Goal: Obtain resource: Obtain resource

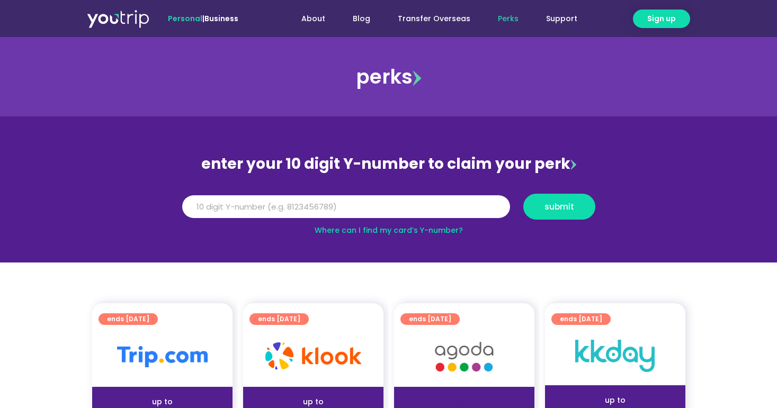
type input "8000000000"
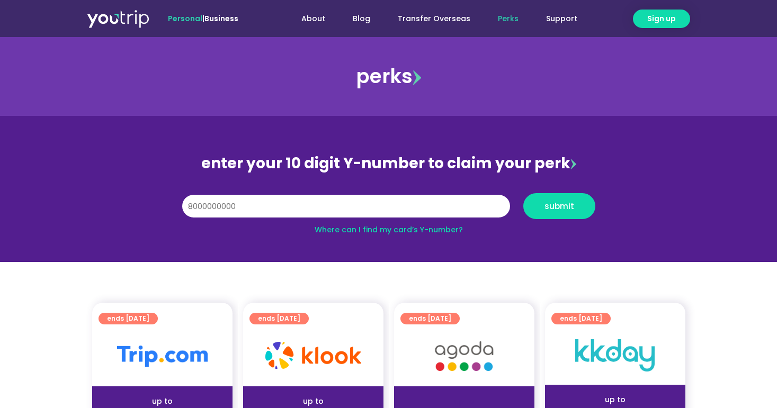
drag, startPoint x: 315, startPoint y: 206, endPoint x: 150, endPoint y: 196, distance: 165.0
click at [150, 196] on section "enter your 10 digit Y-number to claim your perk Y Number 8000000000 submit Wher…" at bounding box center [388, 189] width 777 height 146
click at [143, 191] on section "enter your 10 digit Y-number to claim your perk Y Number submit Where can I fin…" at bounding box center [388, 189] width 777 height 146
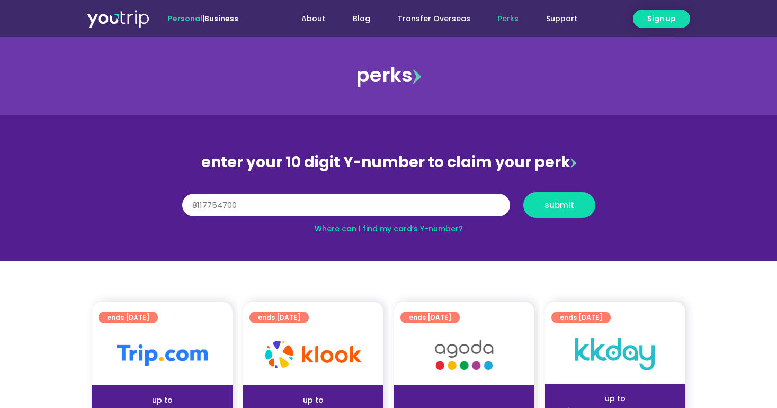
drag, startPoint x: 193, startPoint y: 208, endPoint x: 176, endPoint y: 204, distance: 17.8
click at [176, 204] on div "Y Number -8117754700" at bounding box center [345, 205] width 341 height 26
type input "8117754700"
click at [561, 214] on button "submit" at bounding box center [559, 205] width 72 height 26
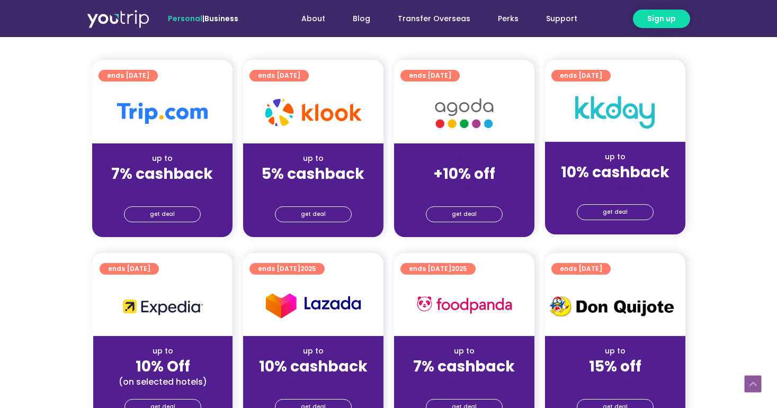
scroll to position [255, 0]
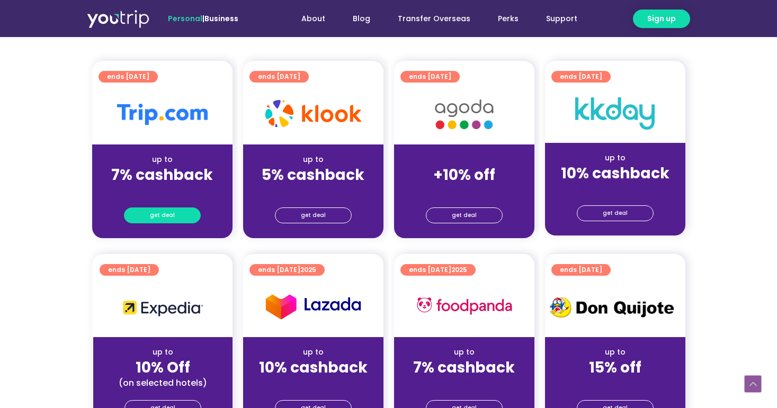
click at [175, 217] on link "get deal" at bounding box center [162, 216] width 77 height 16
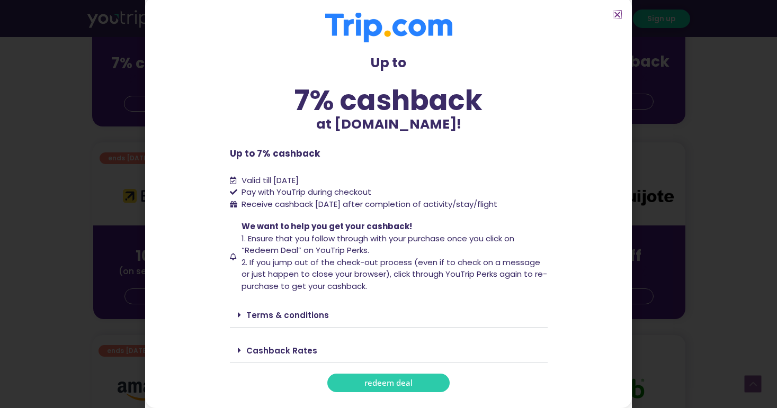
scroll to position [414, 0]
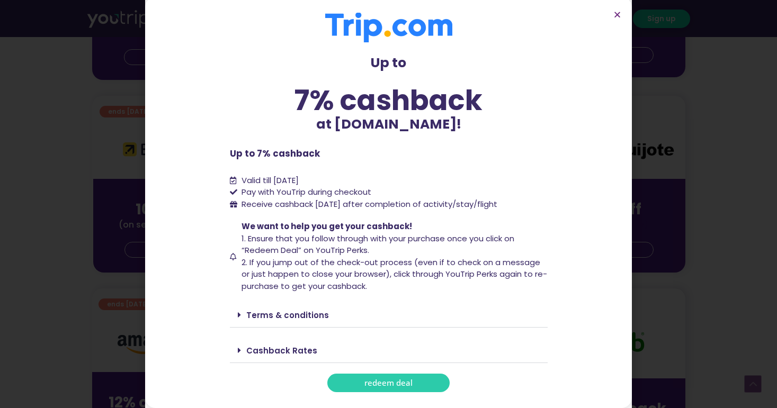
drag, startPoint x: 321, startPoint y: 353, endPoint x: 317, endPoint y: 348, distance: 6.4
click at [321, 352] on div "Cashback Rates" at bounding box center [389, 350] width 318 height 25
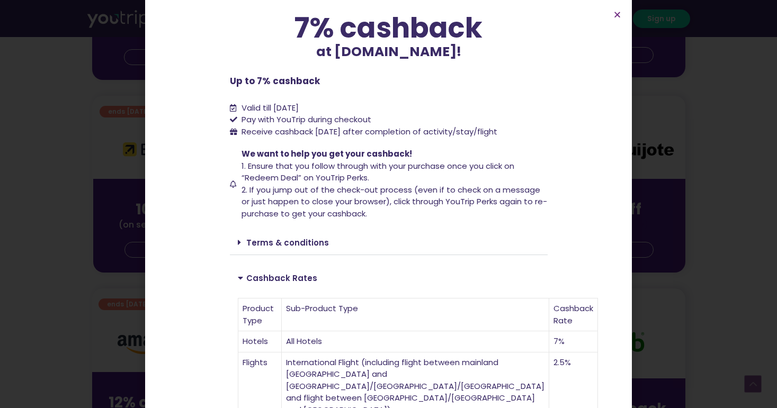
scroll to position [90, 0]
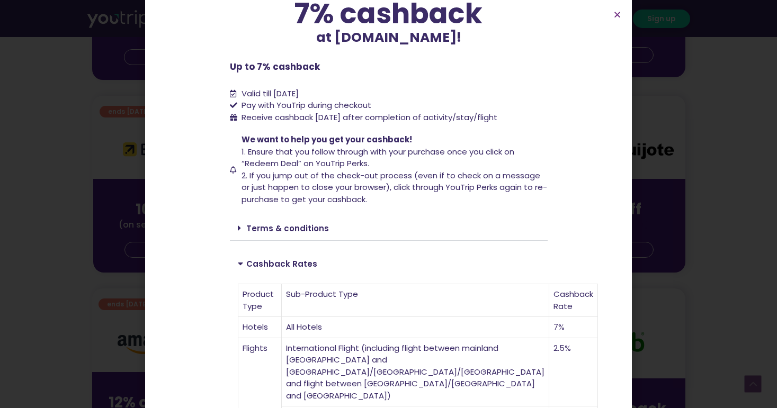
click at [82, 199] on div "Up to 7% cashback at Trip.com! Up to 7% cashback at Trip.com! Up to 7% cashback…" at bounding box center [388, 204] width 777 height 408
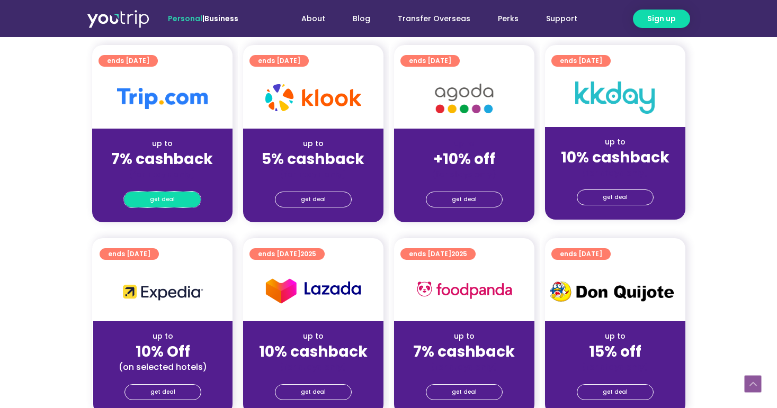
scroll to position [258, 0]
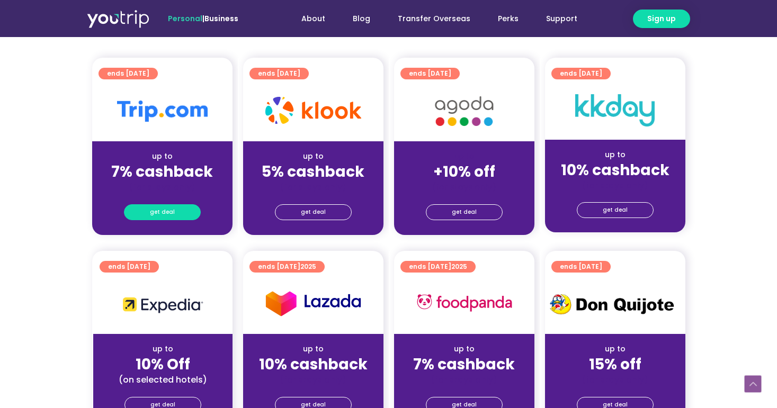
click at [164, 211] on span "get deal" at bounding box center [162, 212] width 25 height 15
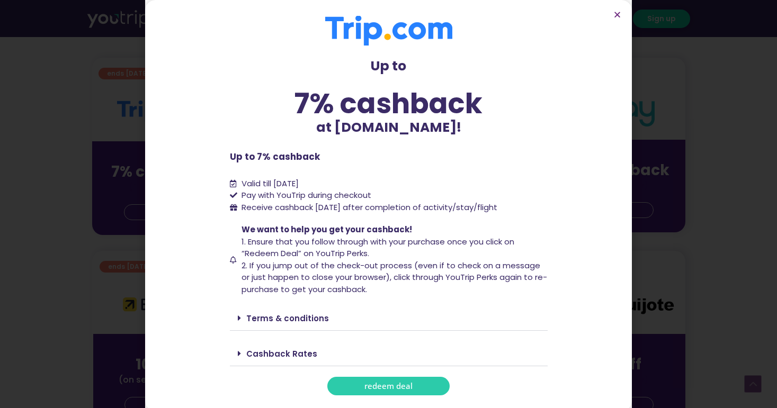
click at [394, 388] on span "redeem deal" at bounding box center [388, 386] width 48 height 8
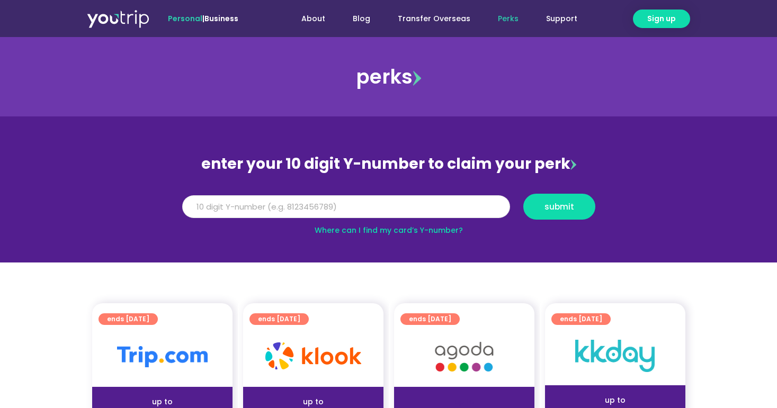
paste input "-8117754700"
click at [193, 208] on input "-8117754700" at bounding box center [346, 206] width 328 height 23
type input "8117754700"
click at [536, 210] on span "submit" at bounding box center [559, 207] width 54 height 8
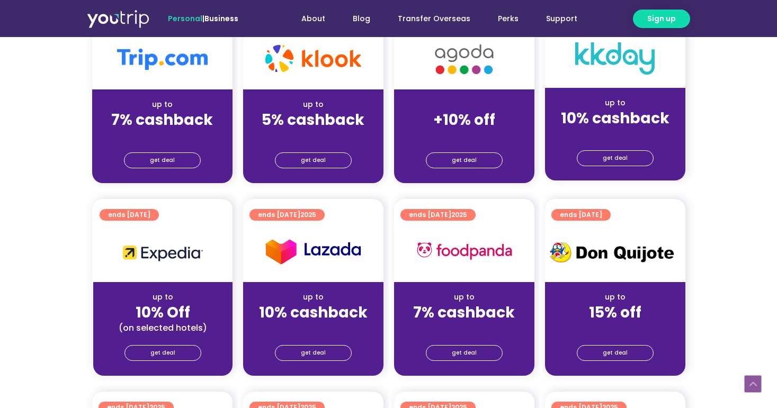
scroll to position [326, 0]
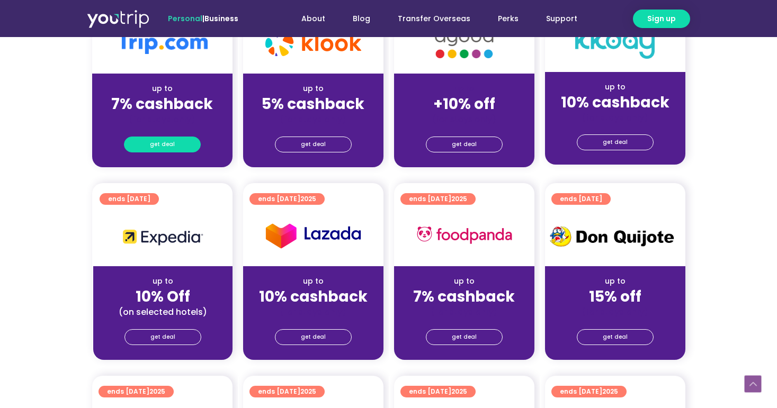
click at [169, 146] on span "get deal" at bounding box center [162, 144] width 25 height 15
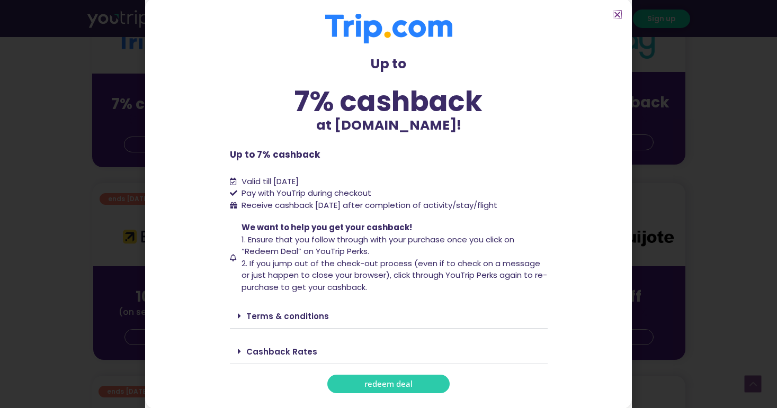
scroll to position [2, 0]
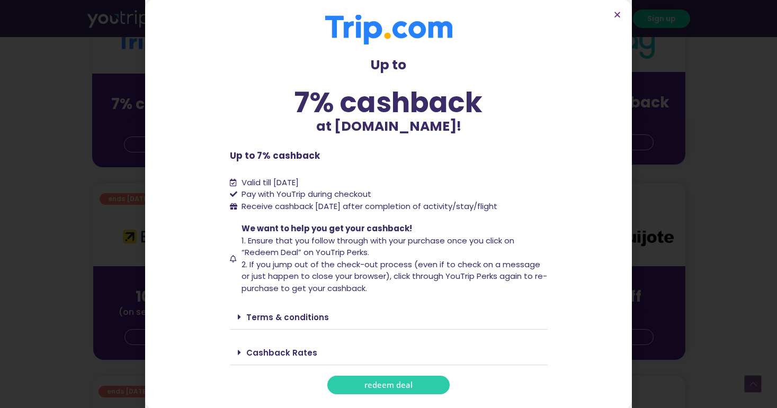
click at [410, 385] on span "redeem deal" at bounding box center [388, 385] width 48 height 8
